Goal: Task Accomplishment & Management: Manage account settings

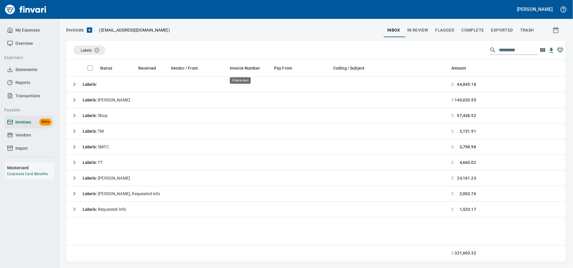
scroll to position [1, 1]
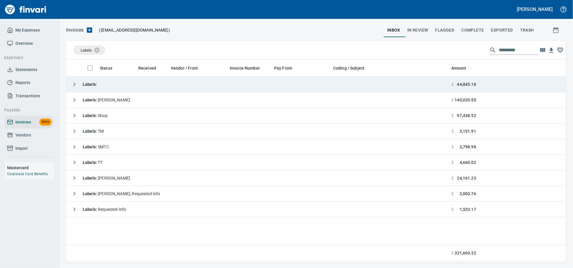
click at [109, 83] on td "Labels :" at bounding box center [257, 85] width 383 height 16
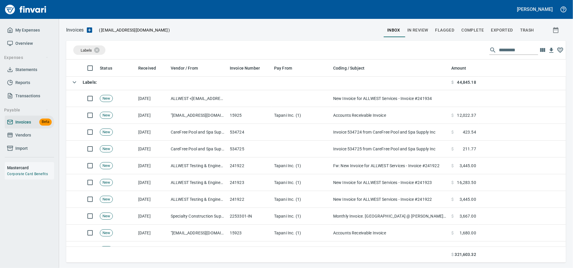
scroll to position [0, 0]
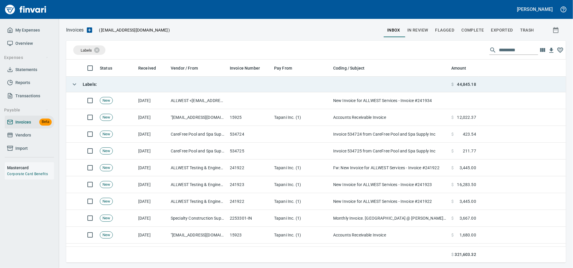
drag, startPoint x: 163, startPoint y: 86, endPoint x: 162, endPoint y: 89, distance: 3.6
click at [163, 86] on td "Labels :" at bounding box center [257, 85] width 383 height 16
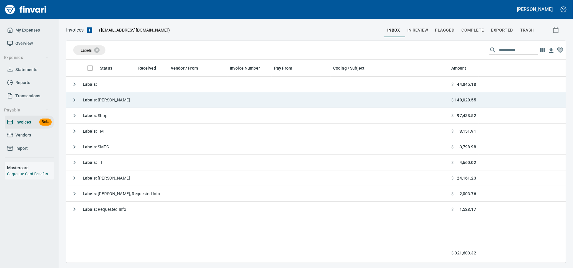
scroll to position [1, 1]
click at [160, 105] on td "Labels : [PERSON_NAME]" at bounding box center [257, 100] width 383 height 16
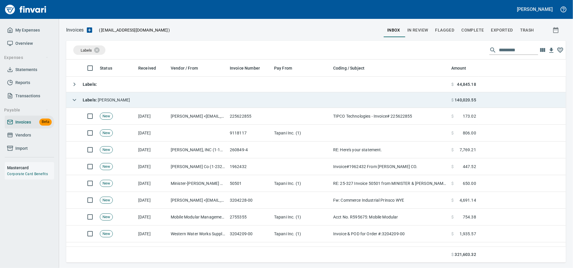
scroll to position [198, 489]
click at [160, 105] on td "Labels : [PERSON_NAME]" at bounding box center [257, 100] width 383 height 16
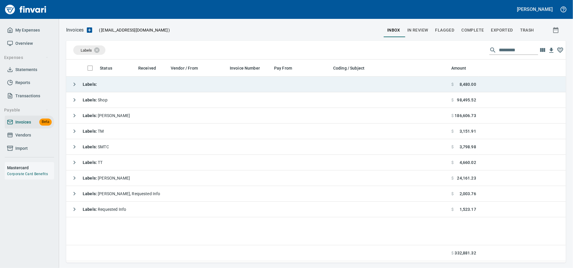
click at [129, 90] on td "Labels :" at bounding box center [257, 85] width 383 height 16
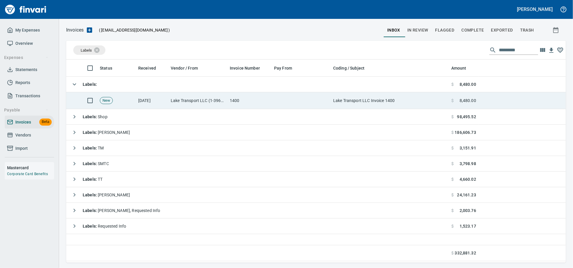
drag, startPoint x: 250, startPoint y: 102, endPoint x: 284, endPoint y: 105, distance: 34.1
click at [250, 102] on td "1400" at bounding box center [249, 100] width 44 height 17
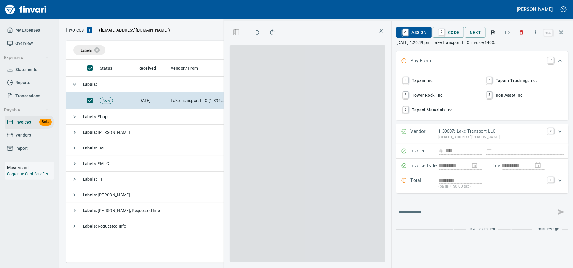
scroll to position [193, 347]
click at [426, 82] on span "1 Tapani Inc." at bounding box center [440, 81] width 78 height 10
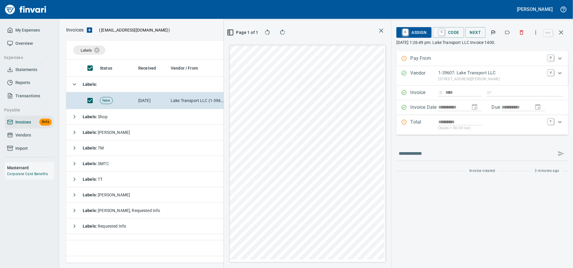
type input "**********"
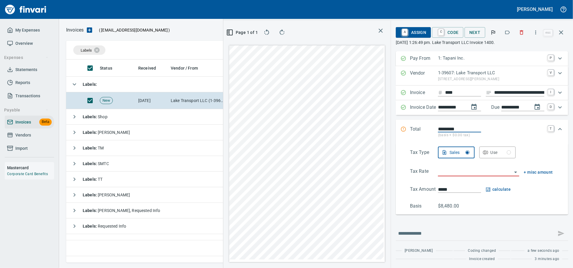
click at [494, 96] on input "**********" at bounding box center [519, 92] width 50 height 7
type input "******"
click at [447, 176] on input "search" at bounding box center [475, 172] width 74 height 8
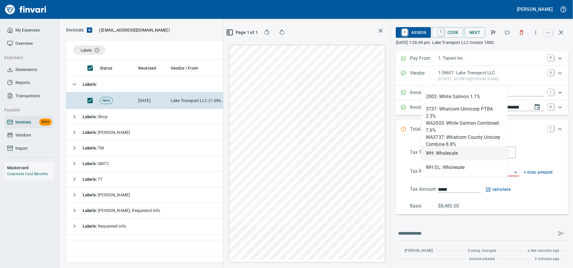
click at [448, 152] on li "WH: Wholesale" at bounding box center [464, 153] width 86 height 14
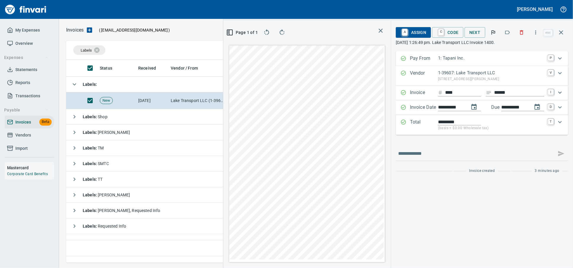
type input "**********"
click at [407, 31] on span "A Assign" at bounding box center [413, 32] width 26 height 10
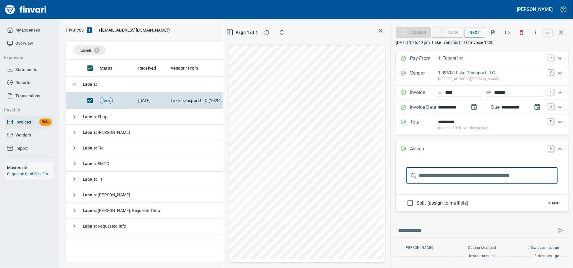
type input "******"
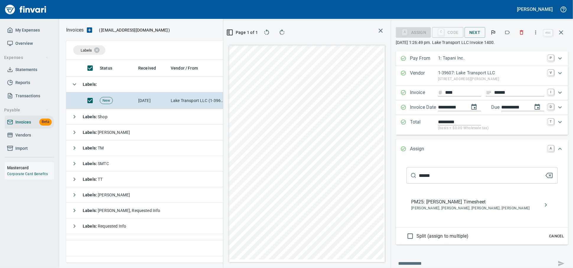
click at [435, 206] on span "PM25: [PERSON_NAME] Timesheet" at bounding box center [477, 202] width 132 height 7
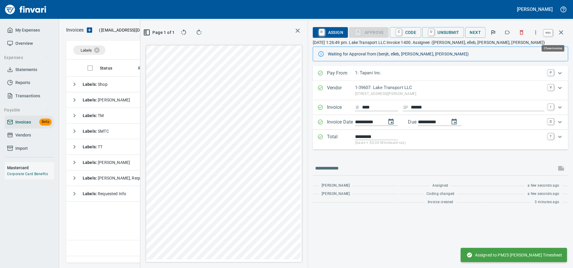
click at [563, 35] on icon "button" at bounding box center [560, 32] width 7 height 7
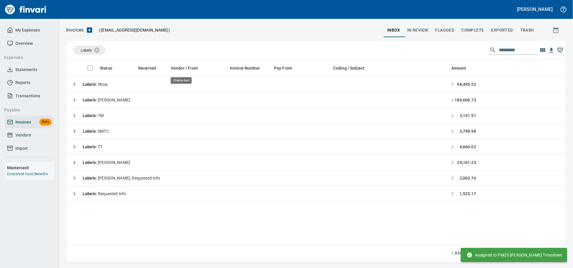
scroll to position [198, 494]
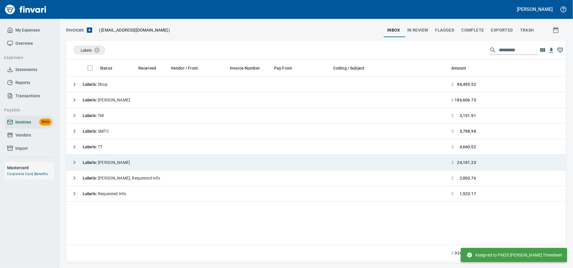
click at [144, 160] on td "Labels : [PERSON_NAME]" at bounding box center [257, 163] width 383 height 16
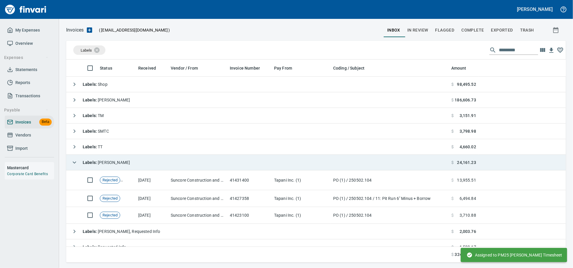
drag, startPoint x: 146, startPoint y: 164, endPoint x: 165, endPoint y: 163, distance: 19.5
click at [146, 164] on td "Labels : [PERSON_NAME]" at bounding box center [257, 163] width 383 height 16
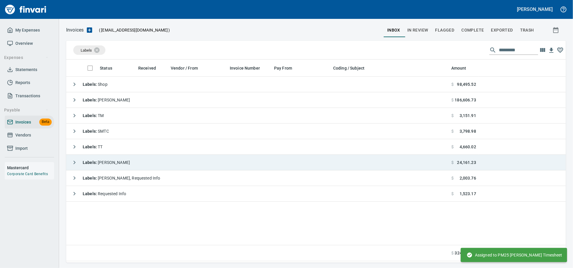
scroll to position [198, 494]
click at [116, 166] on td "Labels : [PERSON_NAME]" at bounding box center [257, 163] width 383 height 16
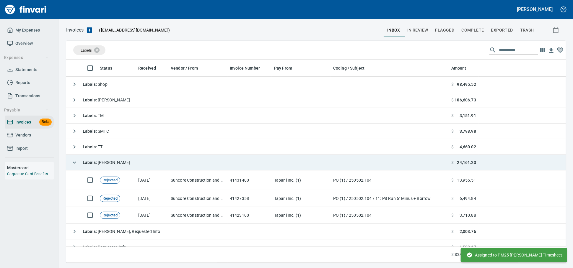
scroll to position [198, 489]
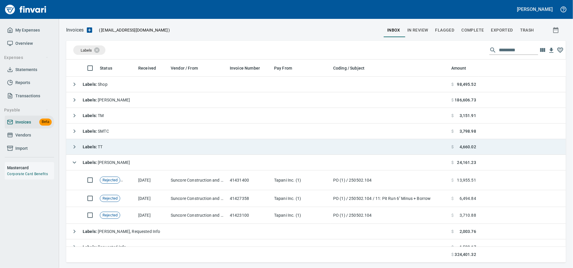
click at [187, 179] on td "Suncore Construction and Materials Inc. (1-38881)" at bounding box center [197, 181] width 59 height 20
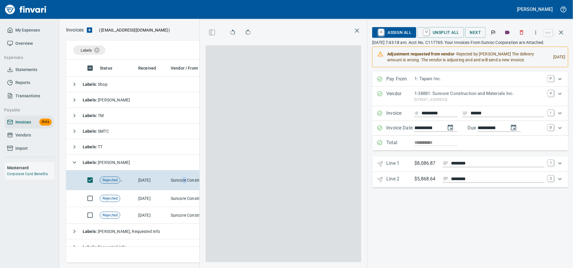
scroll to position [193, 342]
click at [504, 35] on icon "button" at bounding box center [507, 33] width 6 height 6
click at [512, 136] on Date "**********" at bounding box center [470, 128] width 196 height 15
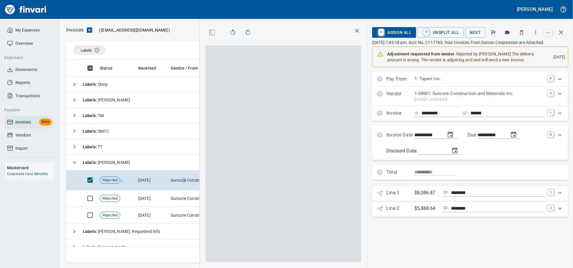
click at [505, 34] on icon "button" at bounding box center [507, 33] width 5 height 4
click at [506, 142] on button "change due date" at bounding box center [513, 135] width 14 height 14
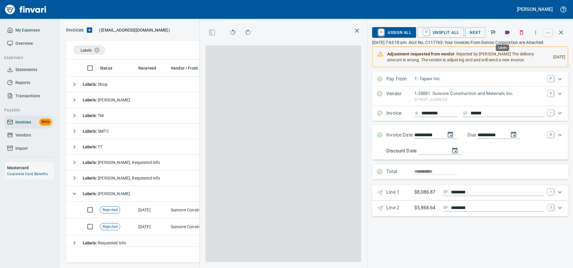
click at [505, 33] on icon "button" at bounding box center [507, 33] width 5 height 4
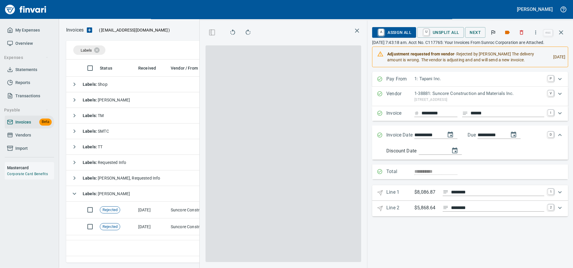
scroll to position [1, 1]
